Goal: Transaction & Acquisition: Purchase product/service

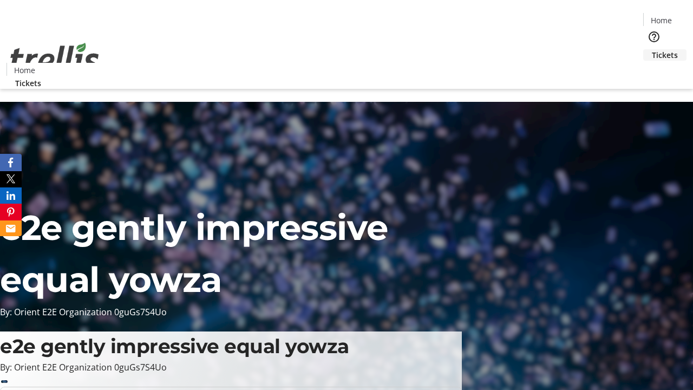
click at [652, 49] on span "Tickets" at bounding box center [665, 54] width 26 height 11
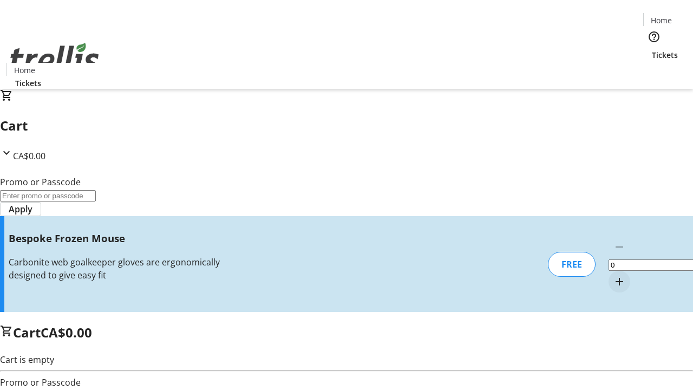
click at [613, 275] on mat-icon "Increment by one" at bounding box center [619, 281] width 13 height 13
type input "1"
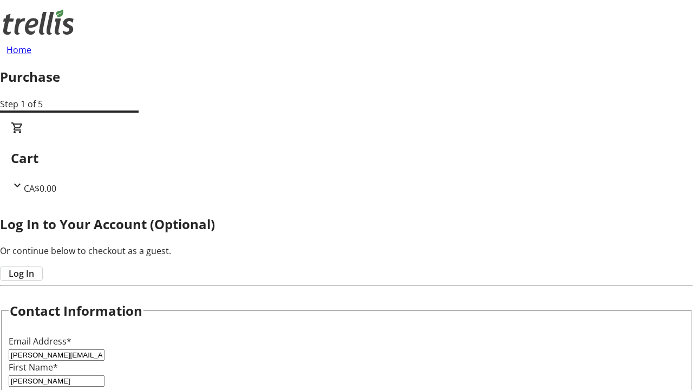
scroll to position [108, 0]
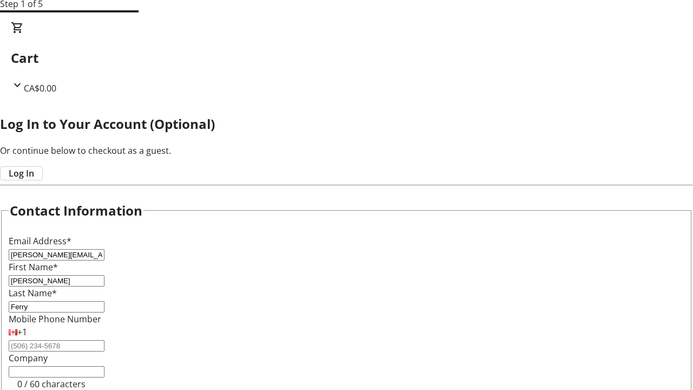
type input "Ferry"
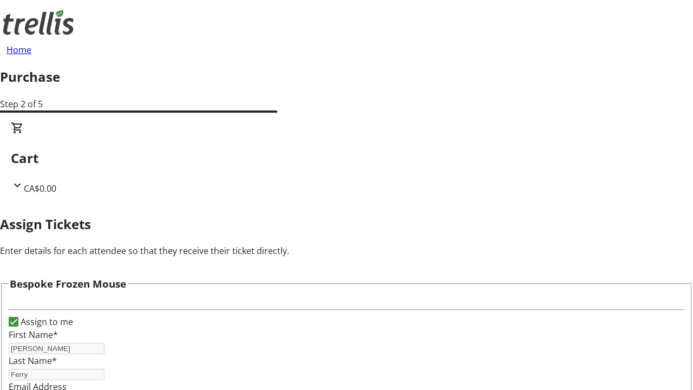
scroll to position [66, 0]
